Goal: Task Accomplishment & Management: Manage account settings

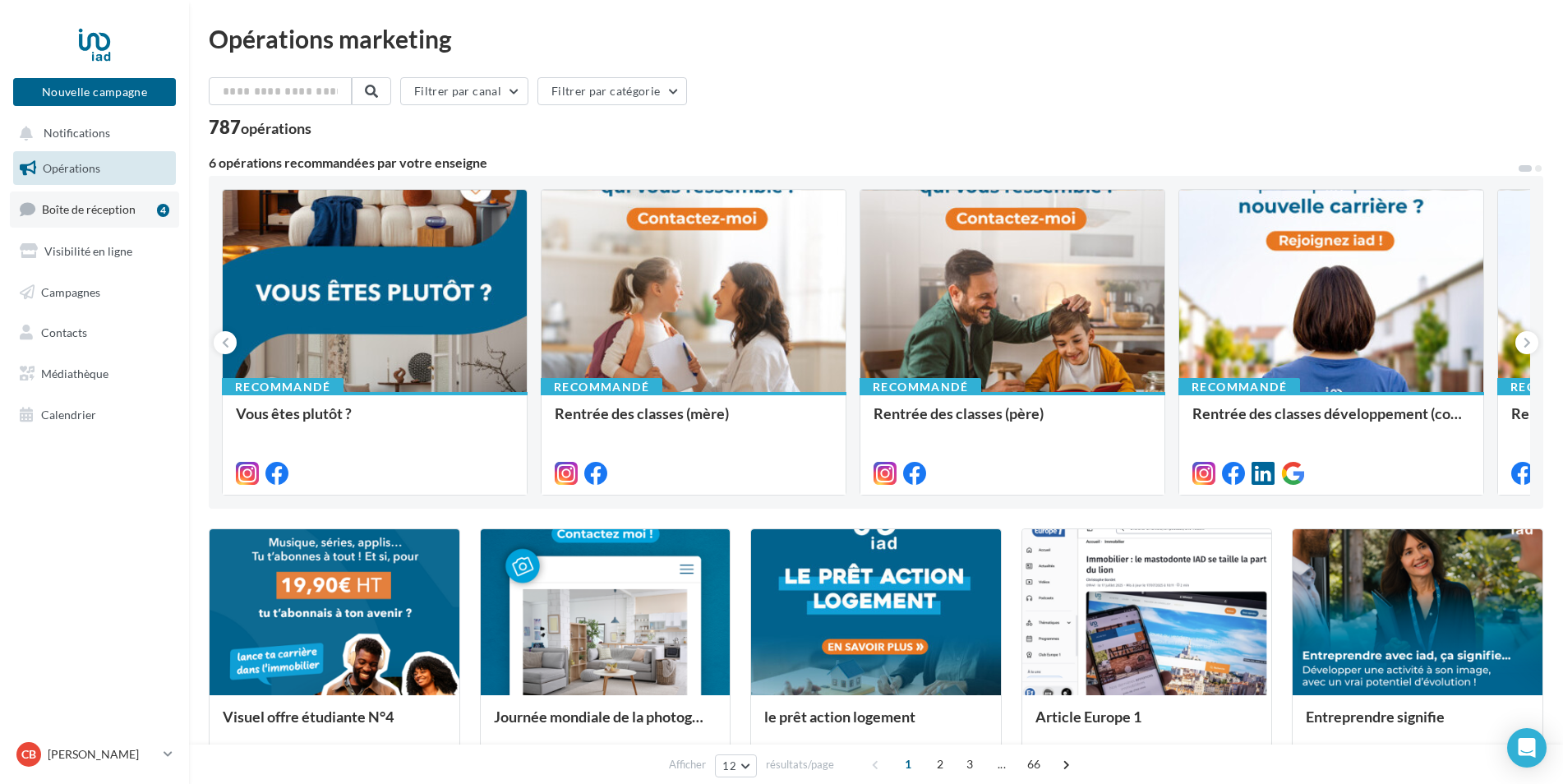
click at [50, 205] on span "Boîte de réception" at bounding box center [89, 209] width 94 height 14
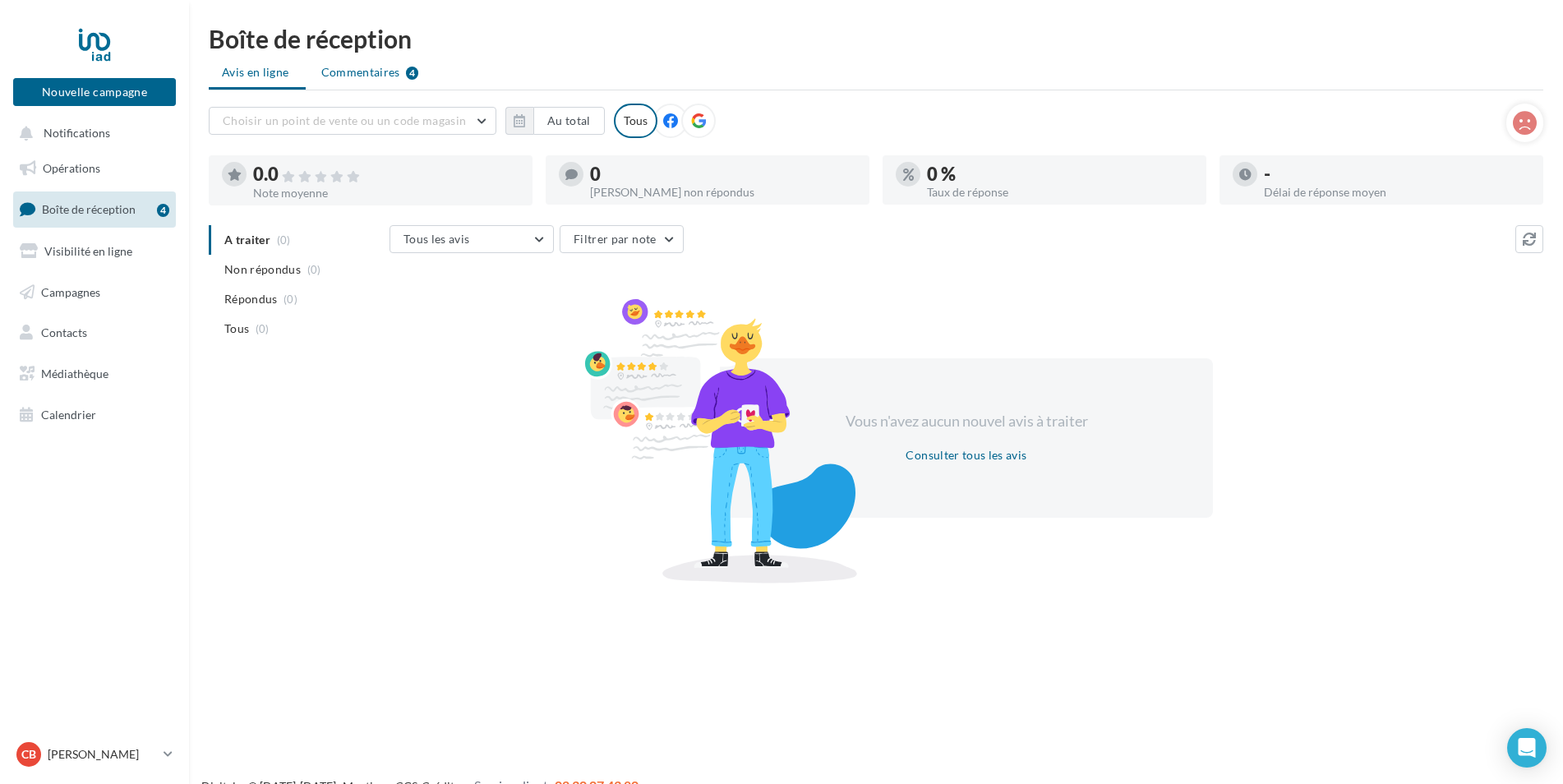
click at [352, 68] on span "Commentaires" at bounding box center [361, 72] width 79 height 16
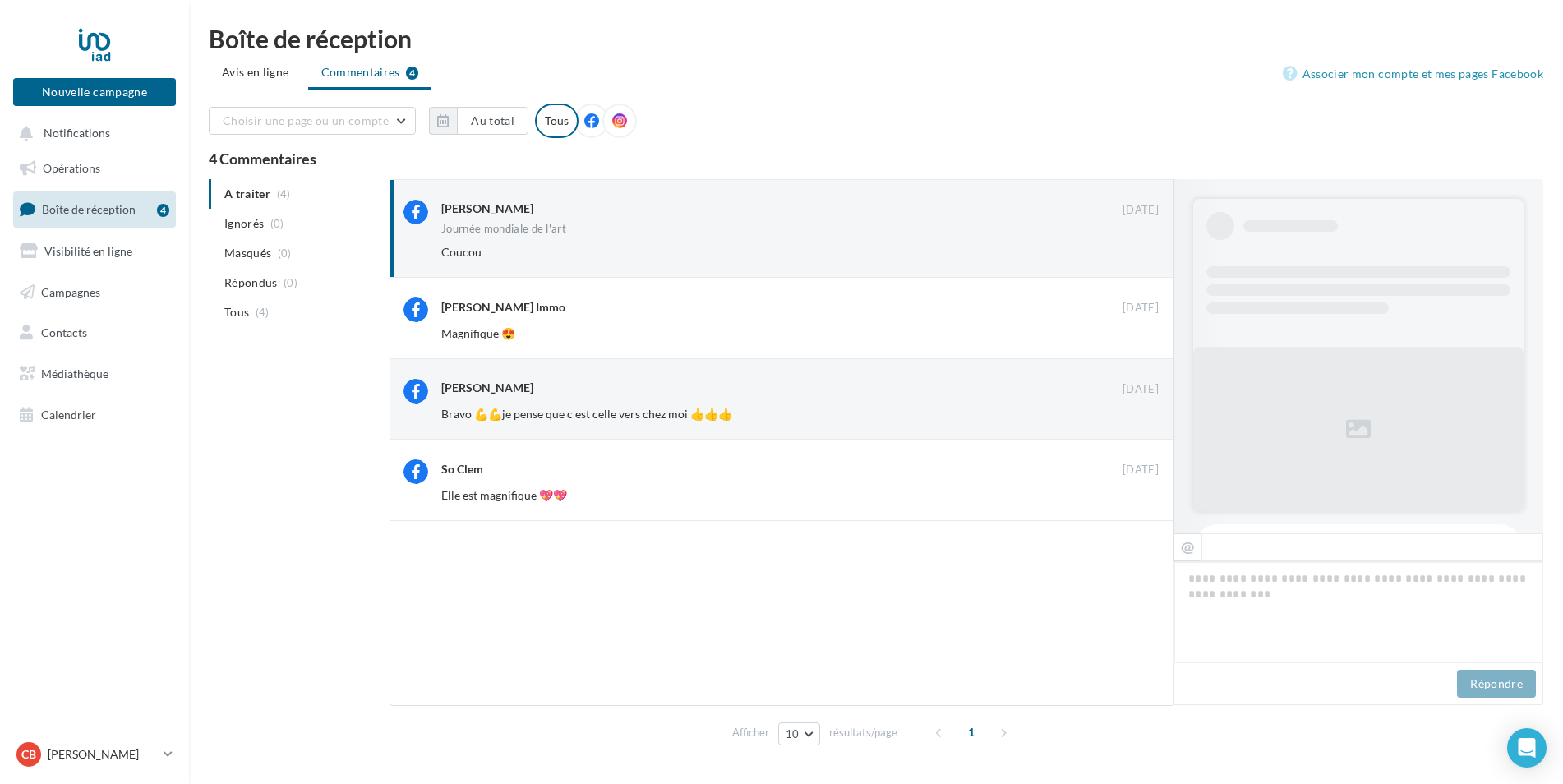
scroll to position [113, 0]
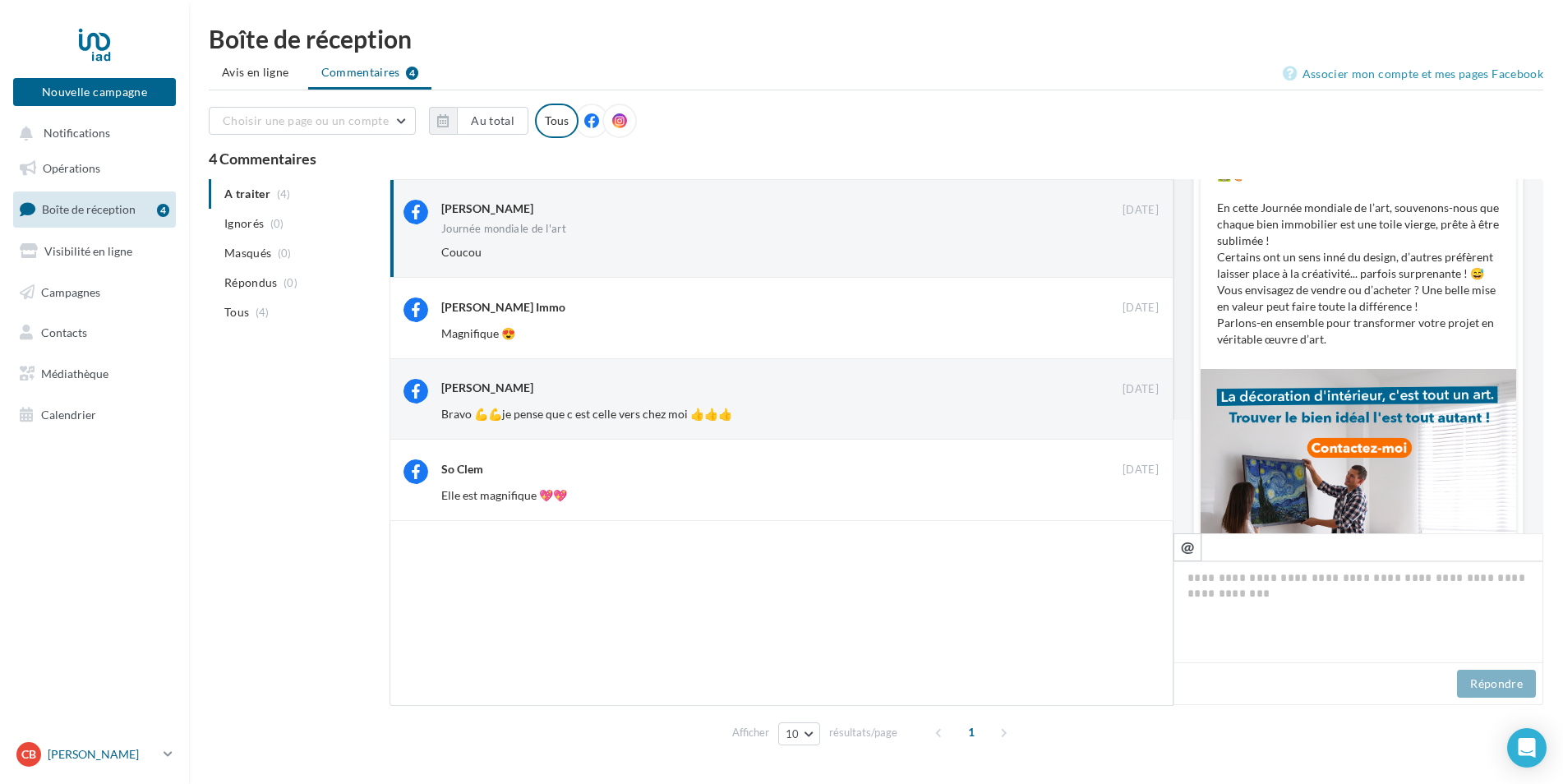
click at [91, 756] on p "[PERSON_NAME]" at bounding box center [101, 754] width 109 height 16
click at [94, 561] on link "Gérer mon compte" at bounding box center [136, 560] width 245 height 37
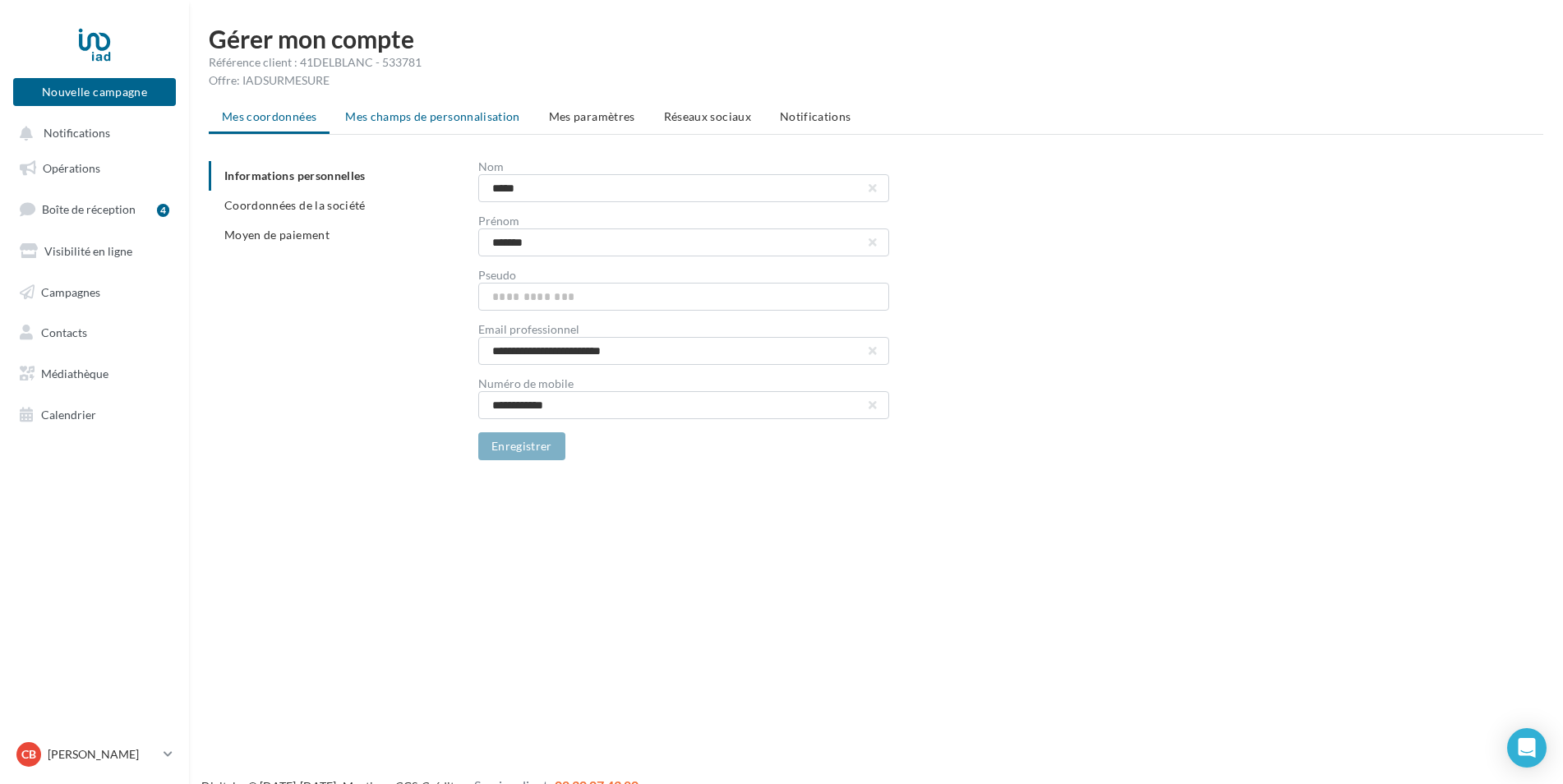
click at [386, 110] on span "Mes champs de personnalisation" at bounding box center [432, 116] width 175 height 14
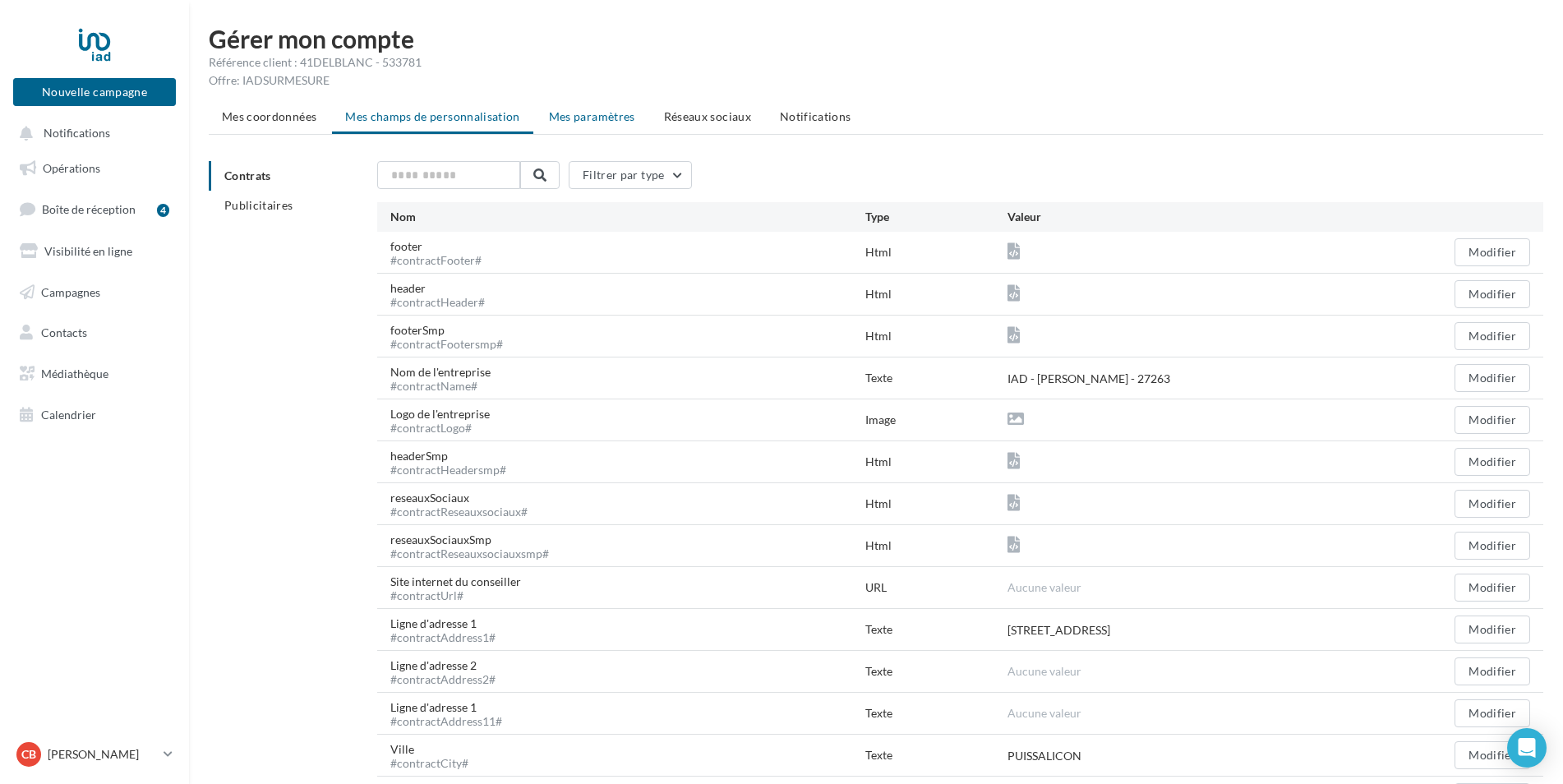
click at [591, 119] on span "Mes paramètres" at bounding box center [592, 116] width 86 height 14
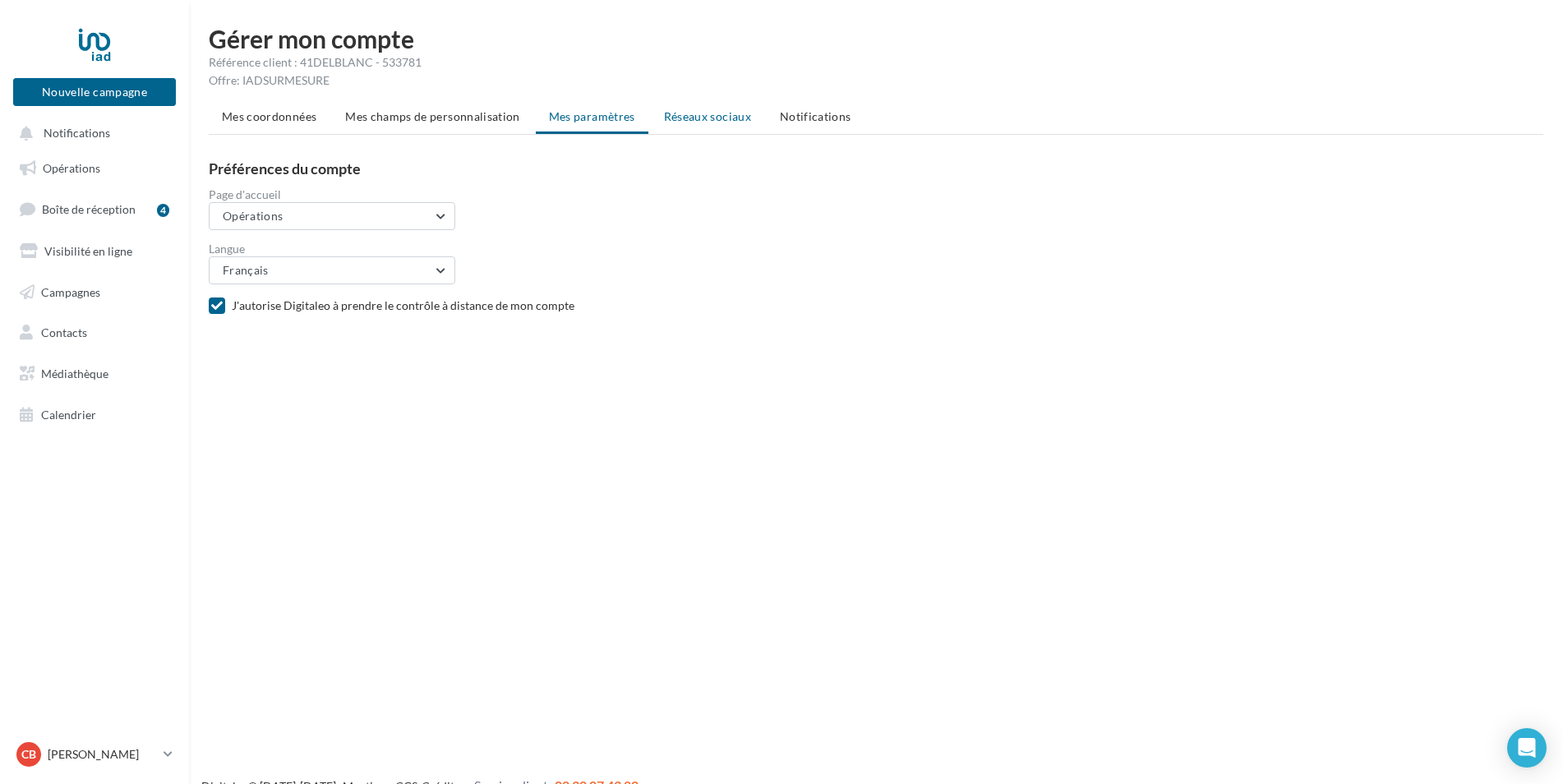
click at [693, 124] on li "Réseaux sociaux" at bounding box center [708, 117] width 113 height 29
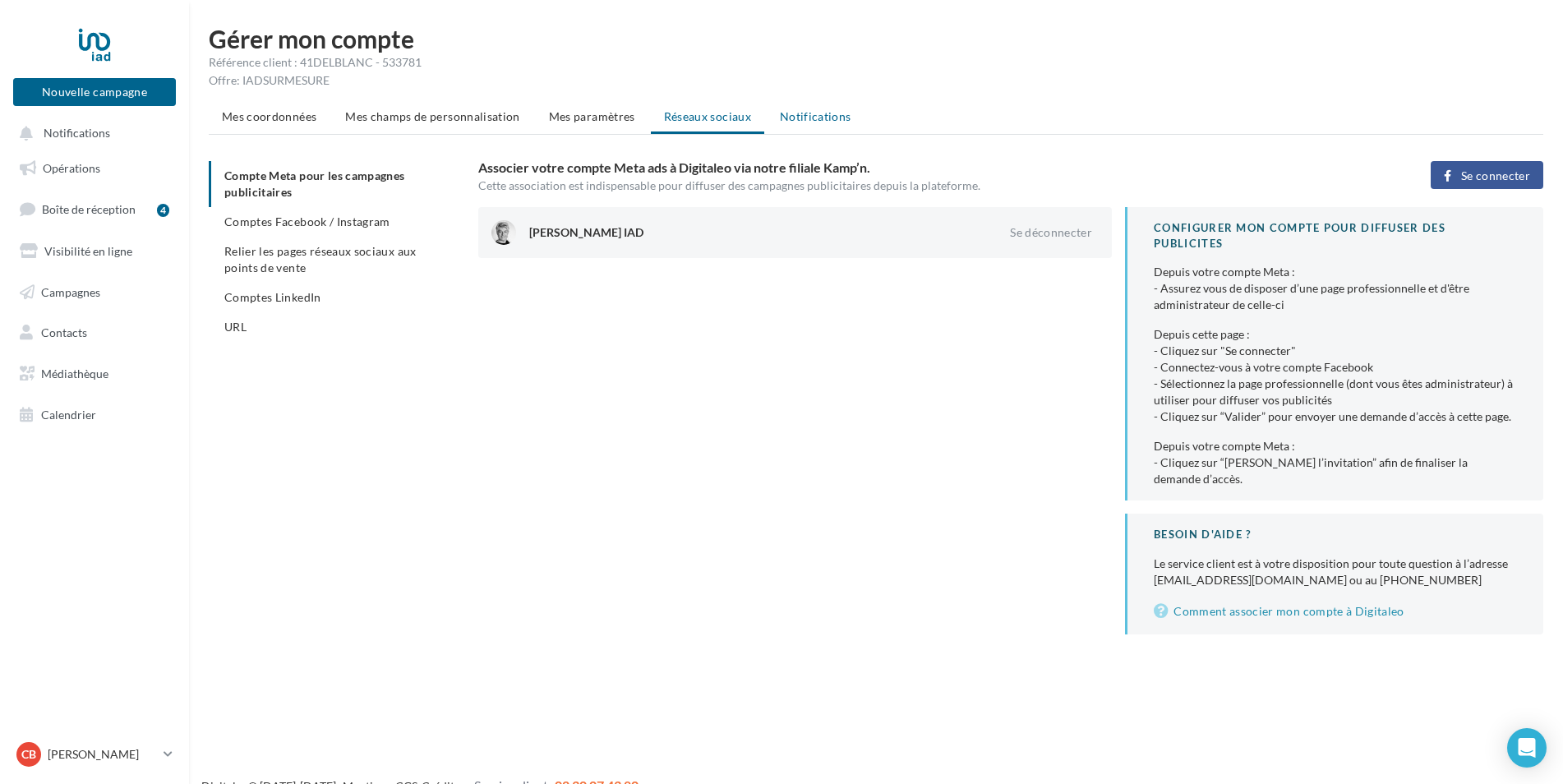
click at [830, 119] on span "Notifications" at bounding box center [815, 116] width 71 height 14
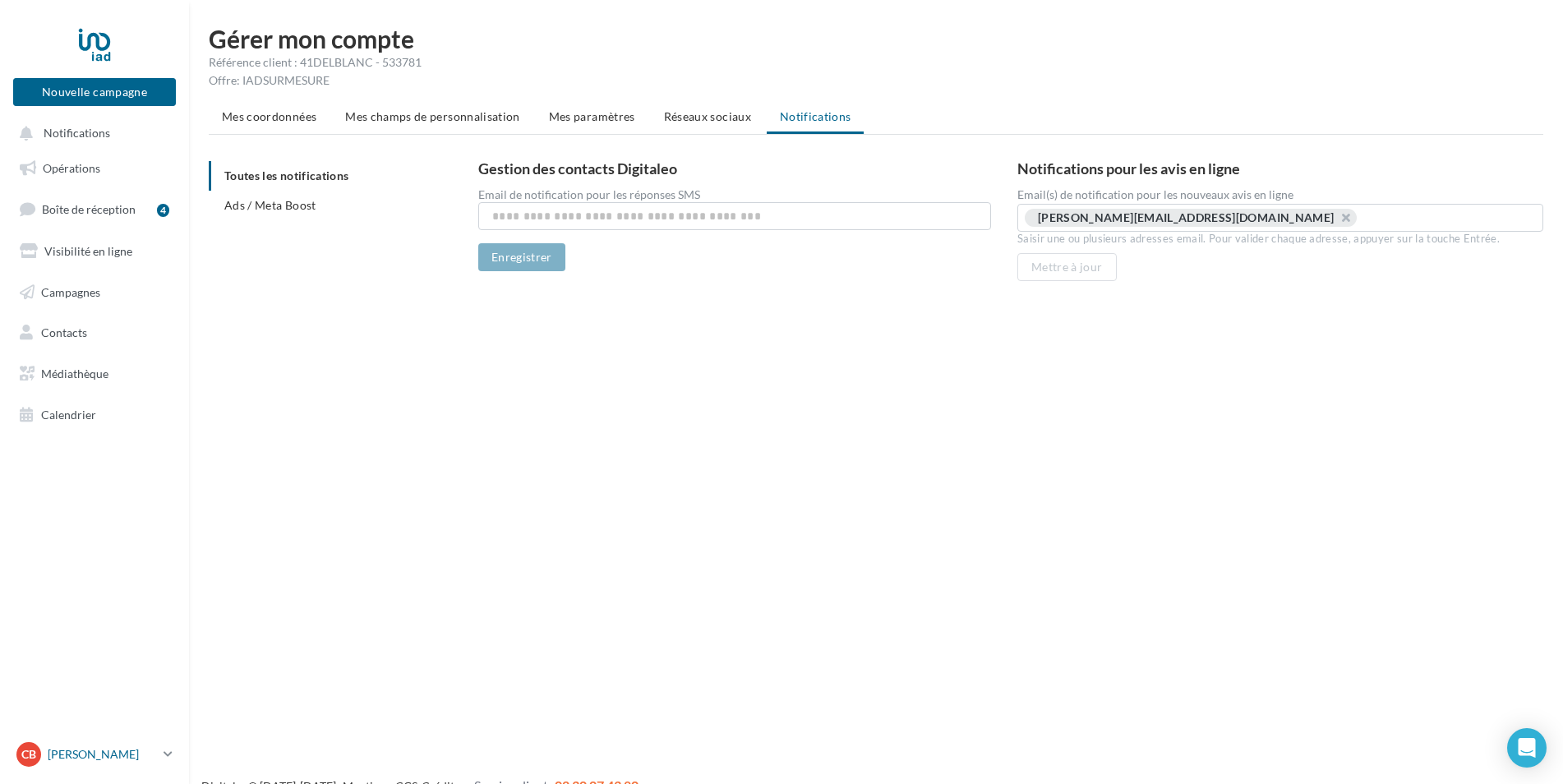
click at [82, 748] on p "[PERSON_NAME]" at bounding box center [101, 754] width 109 height 16
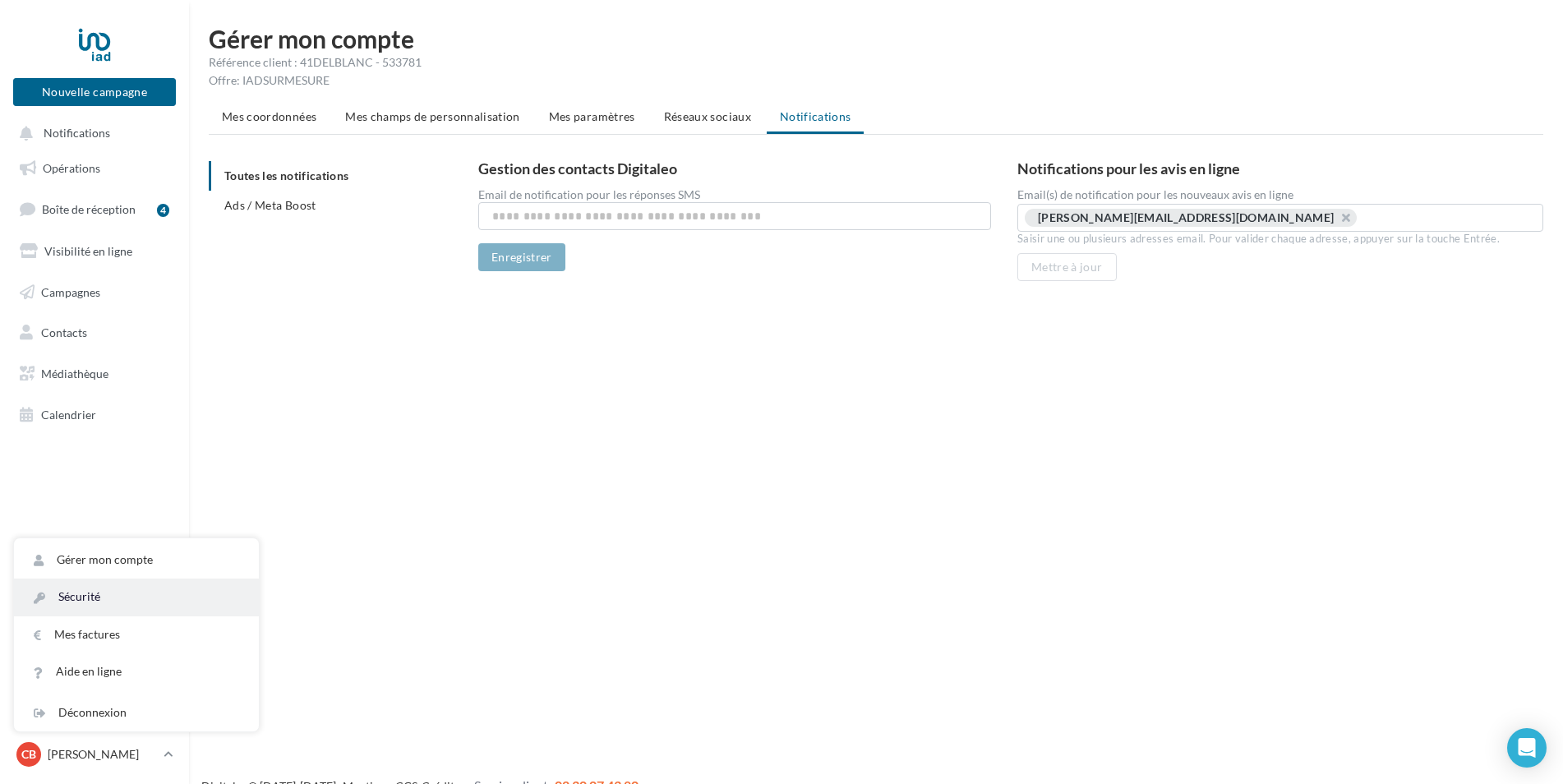
click at [77, 596] on link "Sécurité" at bounding box center [136, 597] width 245 height 37
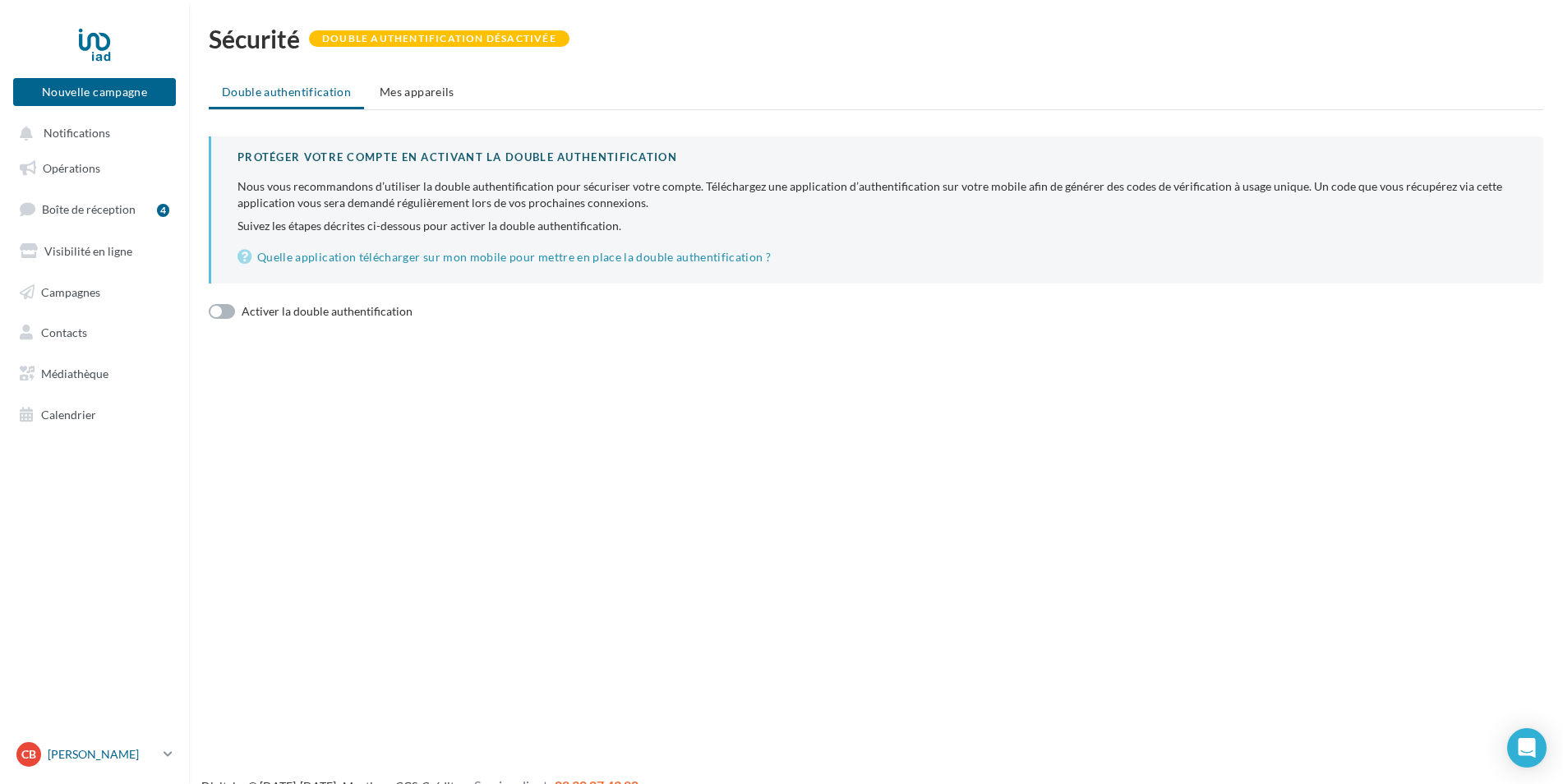
click at [65, 756] on p "[PERSON_NAME]" at bounding box center [101, 754] width 109 height 16
click at [88, 632] on link "Mes factures" at bounding box center [136, 634] width 245 height 37
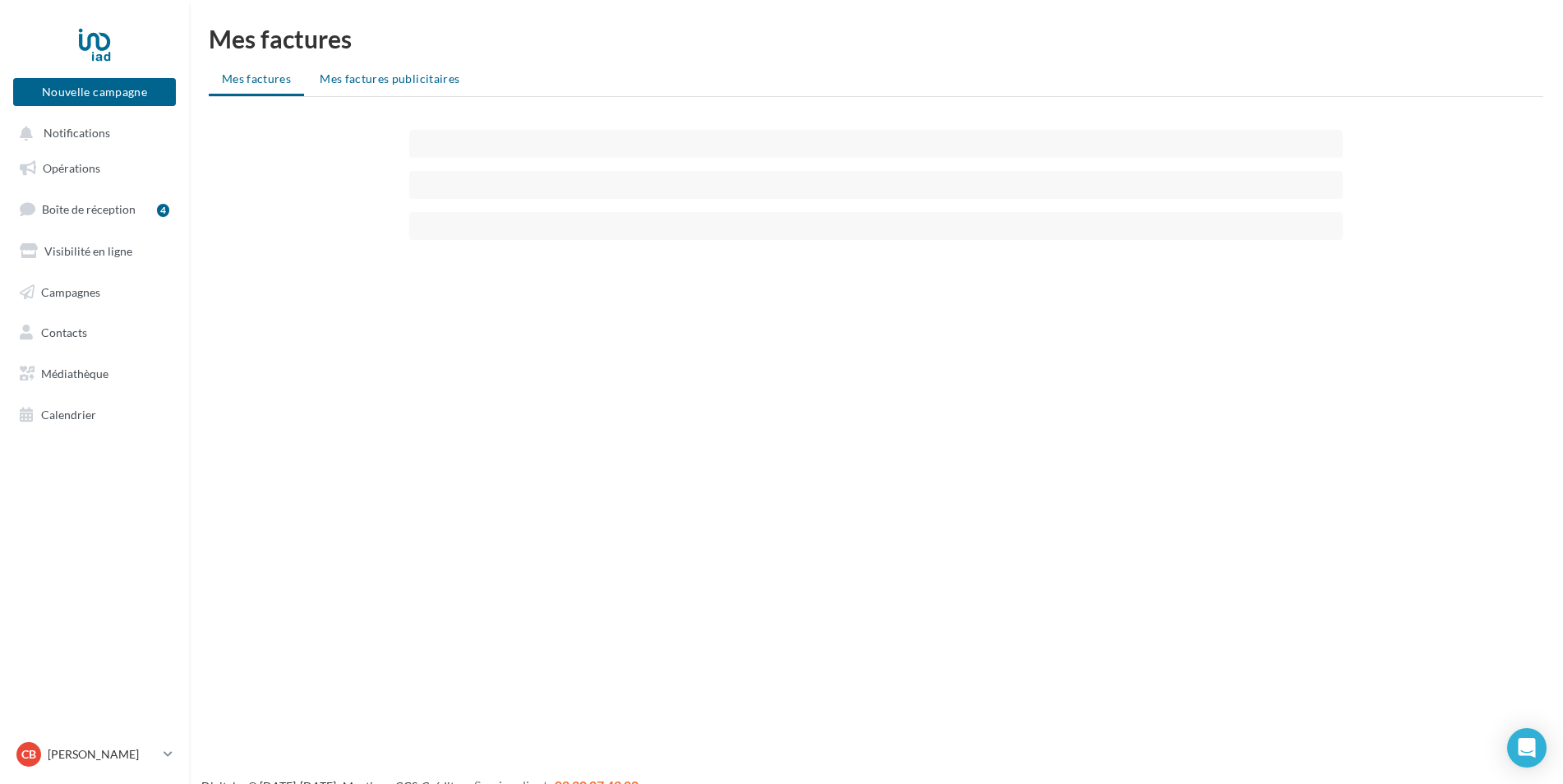
click at [354, 83] on span "Mes factures publicitaires" at bounding box center [389, 78] width 139 height 14
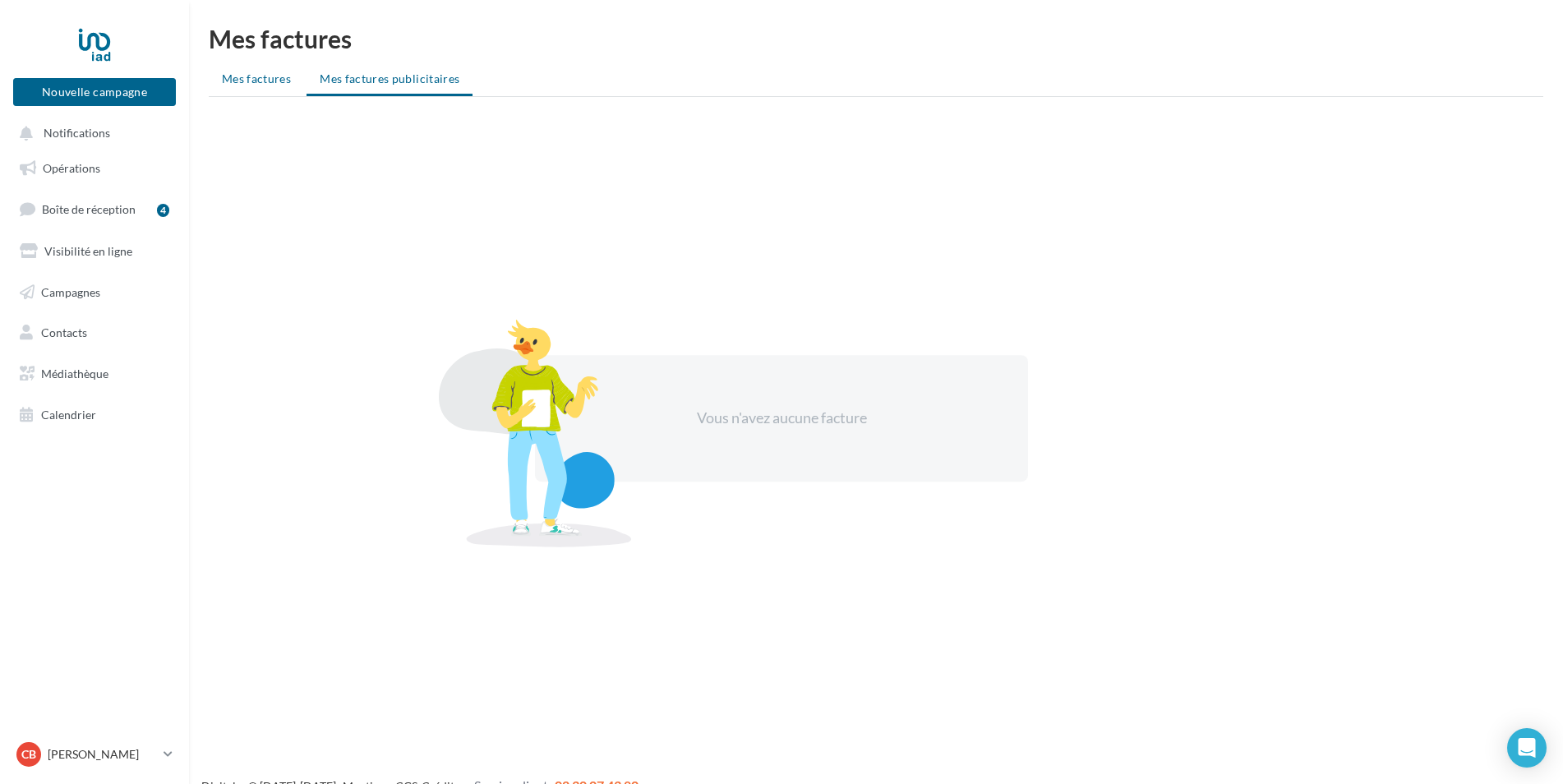
click at [241, 76] on span "Mes factures" at bounding box center [256, 78] width 69 height 14
